Goal: Information Seeking & Learning: Find specific fact

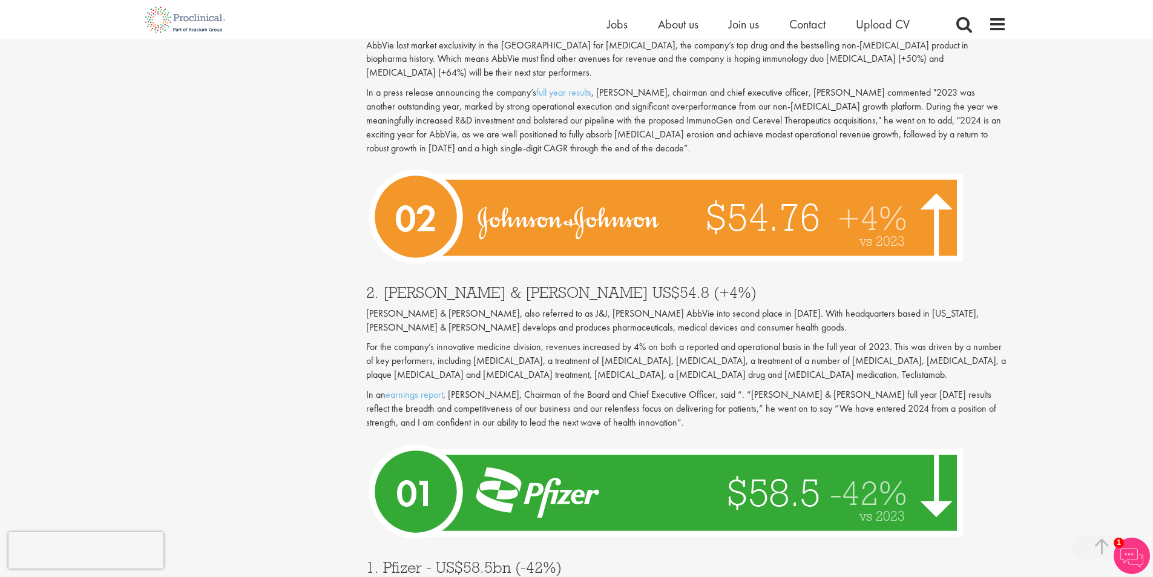
scroll to position [3875, 0]
click at [773, 437] on img at bounding box center [669, 492] width 606 height 111
click at [417, 437] on img at bounding box center [669, 492] width 606 height 111
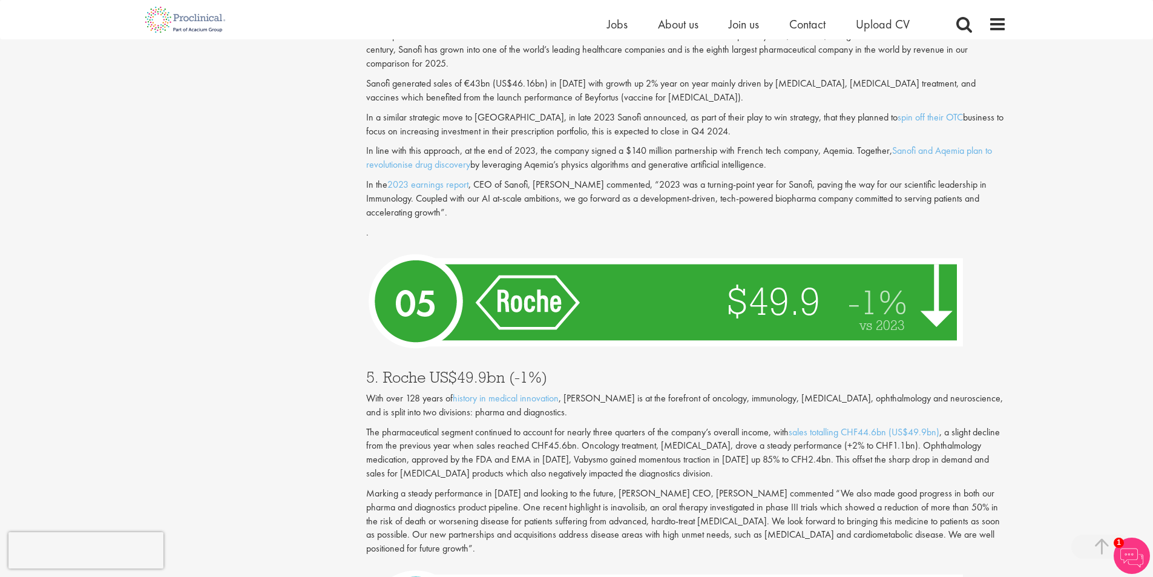
scroll to position [2483, 0]
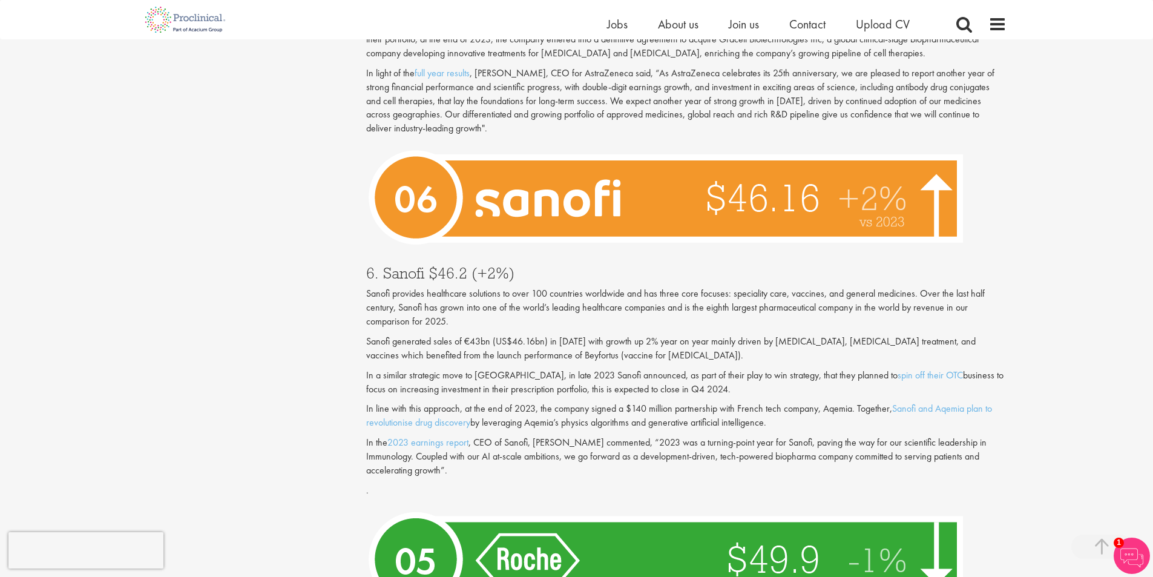
click at [616, 301] on p "Sanofi provides healthcare solutions to over 100 countries worldwide and has th…" at bounding box center [686, 308] width 641 height 42
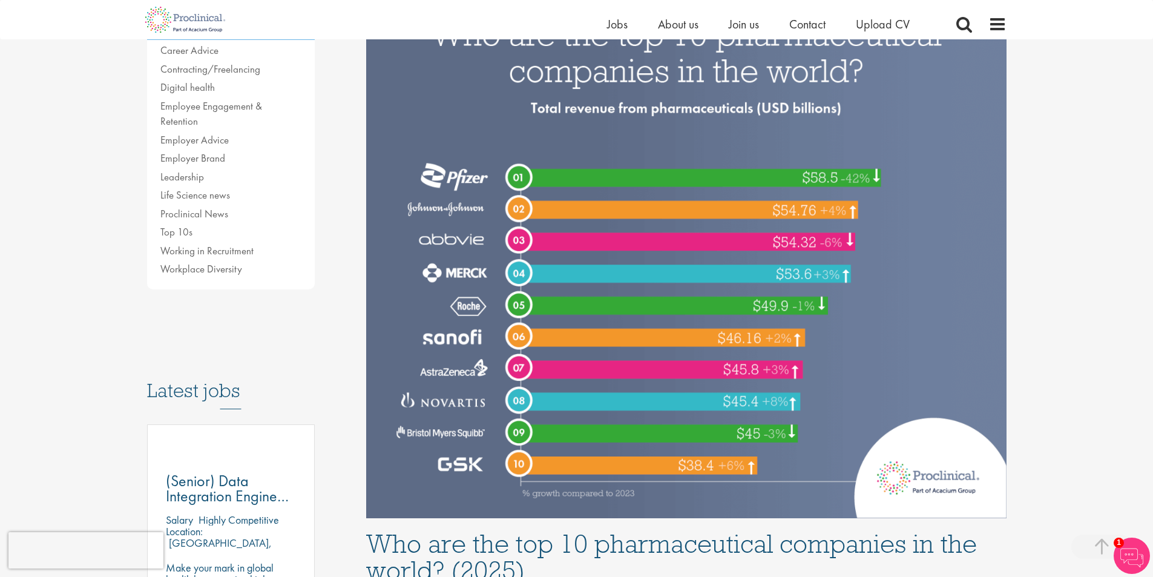
scroll to position [0, 0]
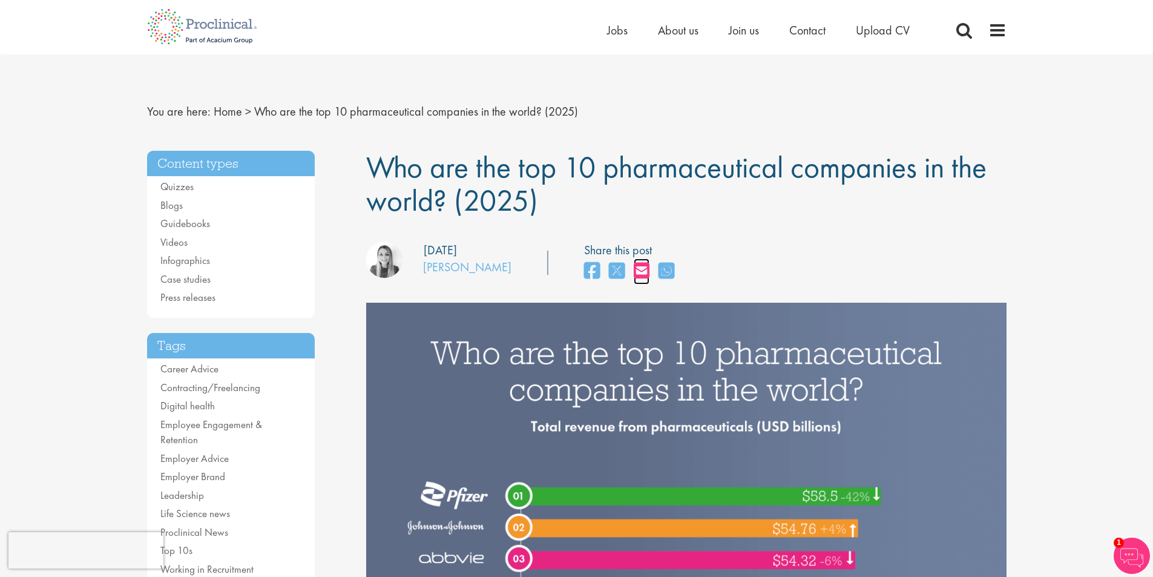
click at [634, 275] on icon "share on email" at bounding box center [642, 271] width 16 height 18
click at [1132, 546] on img at bounding box center [1132, 556] width 36 height 36
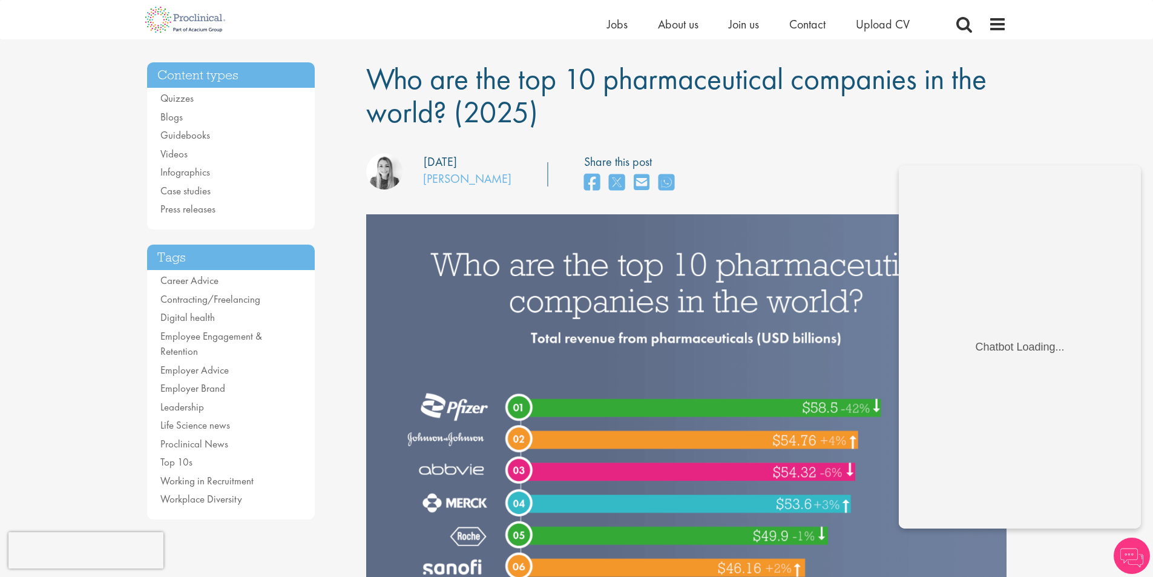
scroll to position [61, 0]
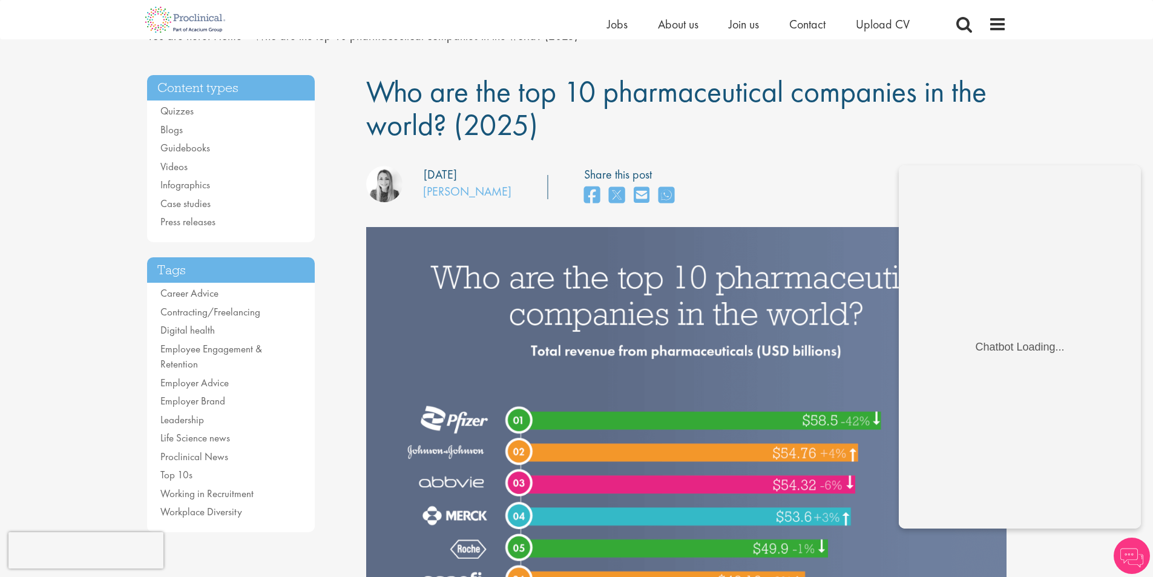
click at [859, 253] on img at bounding box center [686, 494] width 641 height 534
click at [869, 200] on div "our consultant managing the role Author: [PERSON_NAME] Posting date: [DATE] Sha…" at bounding box center [686, 187] width 659 height 43
click at [819, 300] on img at bounding box center [686, 494] width 641 height 534
click at [819, 255] on img at bounding box center [686, 494] width 641 height 534
click at [848, 207] on div "our consultant managing the role Author: [PERSON_NAME] Posting date: [DATE] Sha…" at bounding box center [686, 187] width 659 height 43
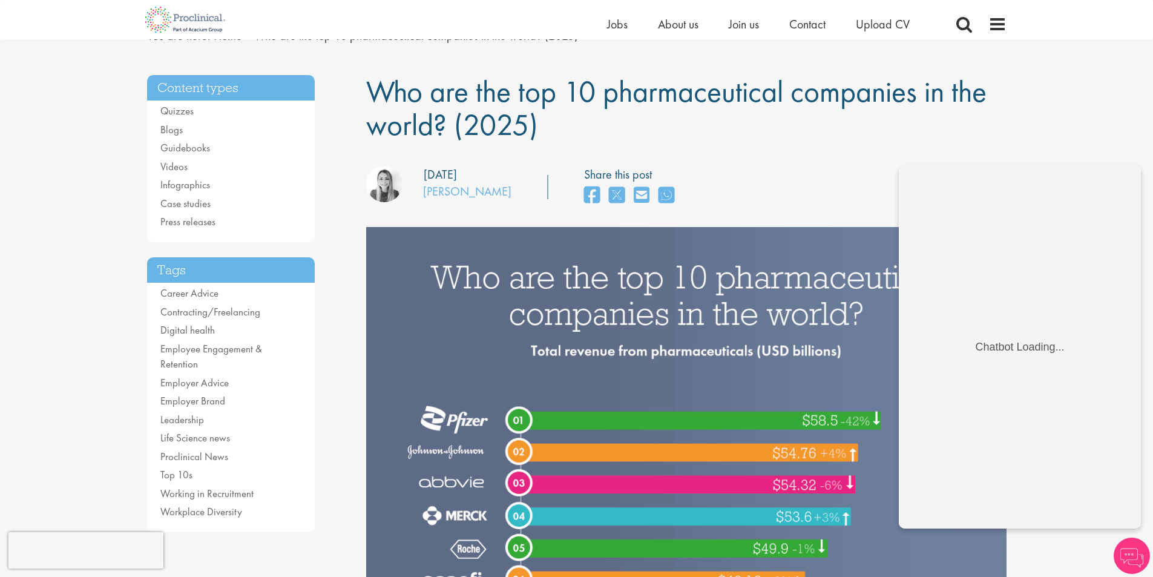
drag, startPoint x: 978, startPoint y: 142, endPoint x: 989, endPoint y: 166, distance: 26.6
click at [1128, 551] on img at bounding box center [1132, 556] width 36 height 36
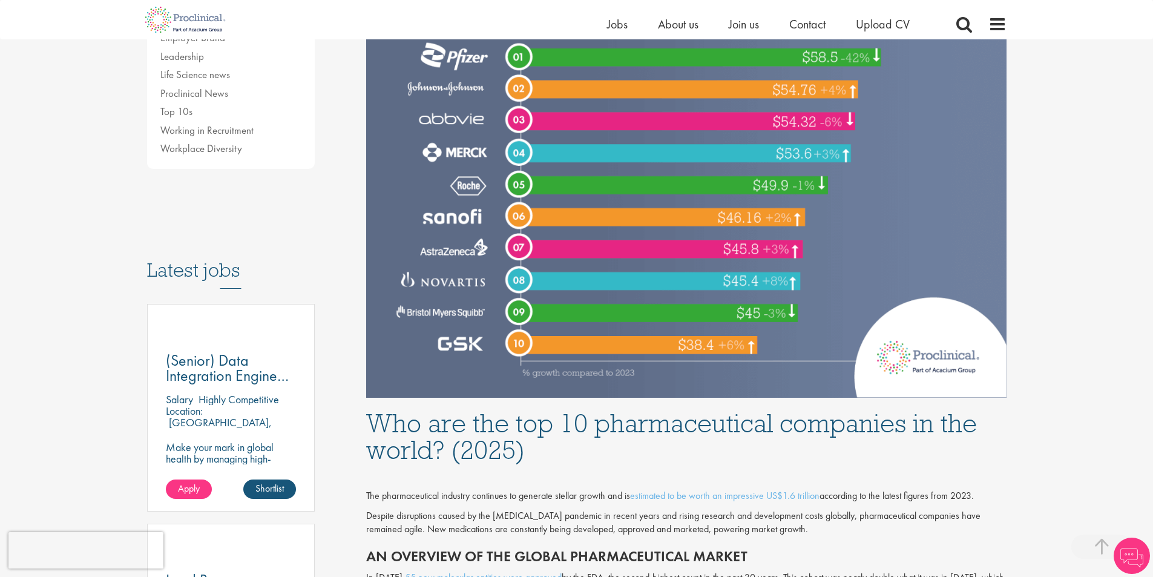
scroll to position [182, 0]
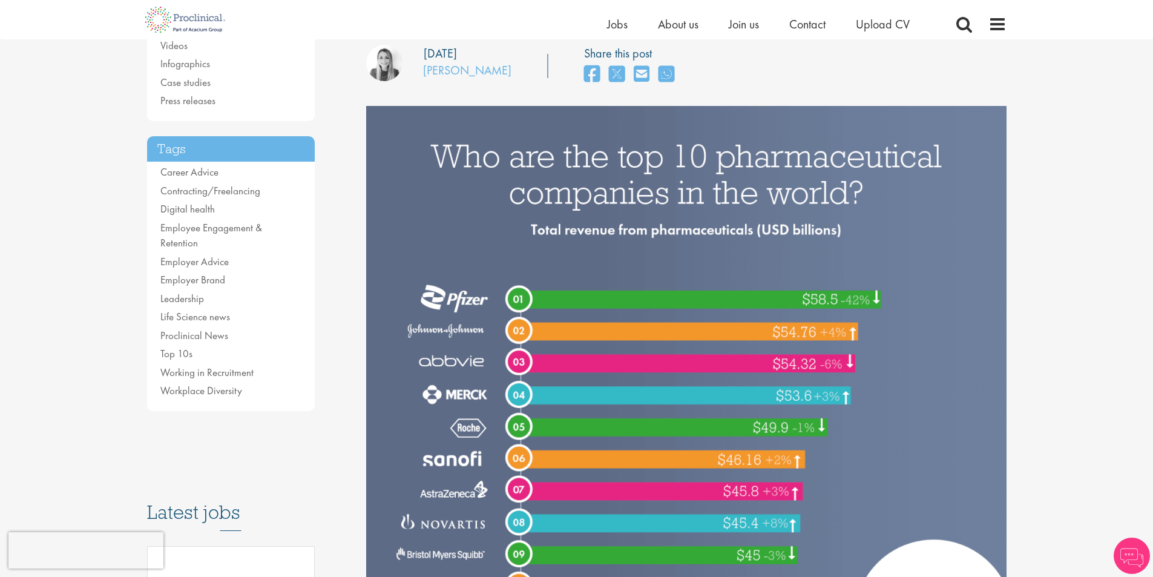
click at [202, 346] on li "Top 10s" at bounding box center [231, 354] width 142 height 16
click at [191, 347] on link "Top 10s" at bounding box center [176, 353] width 32 height 13
